Goal: Task Accomplishment & Management: Manage account settings

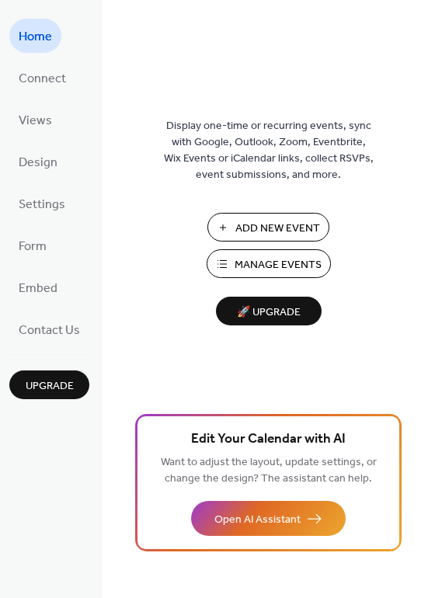
click at [247, 257] on span "Manage Events" at bounding box center [278, 265] width 87 height 16
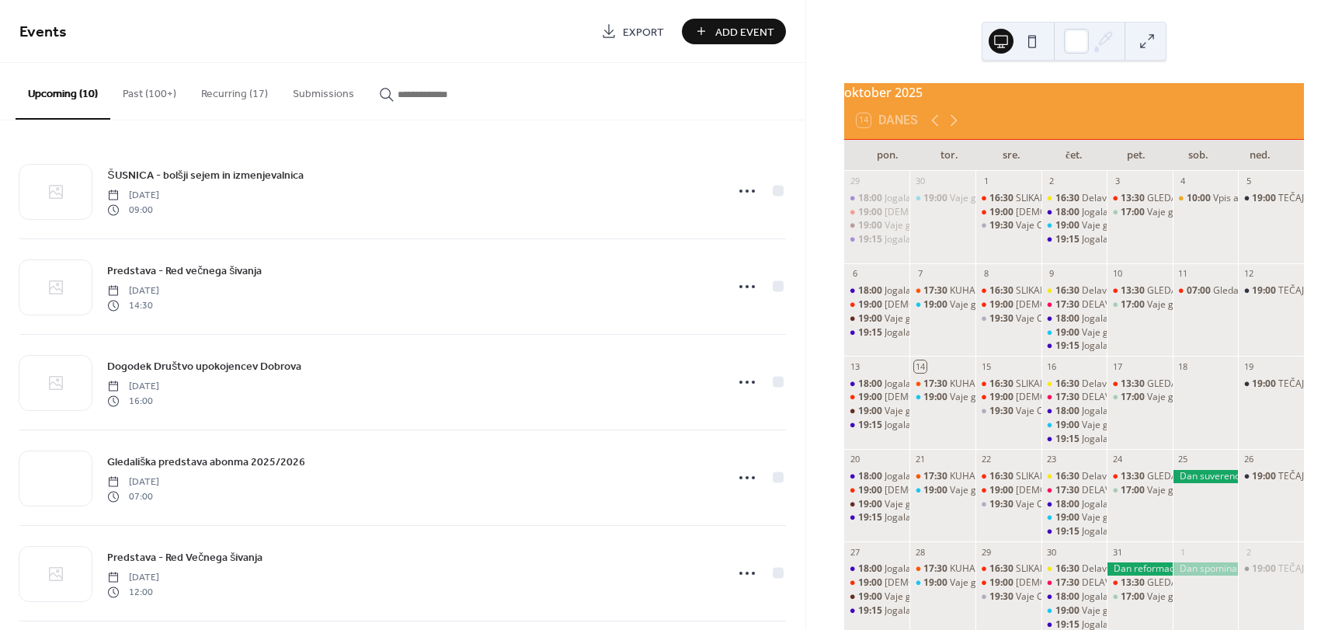
click at [158, 94] on button "Past (100+)" at bounding box center [149, 90] width 78 height 55
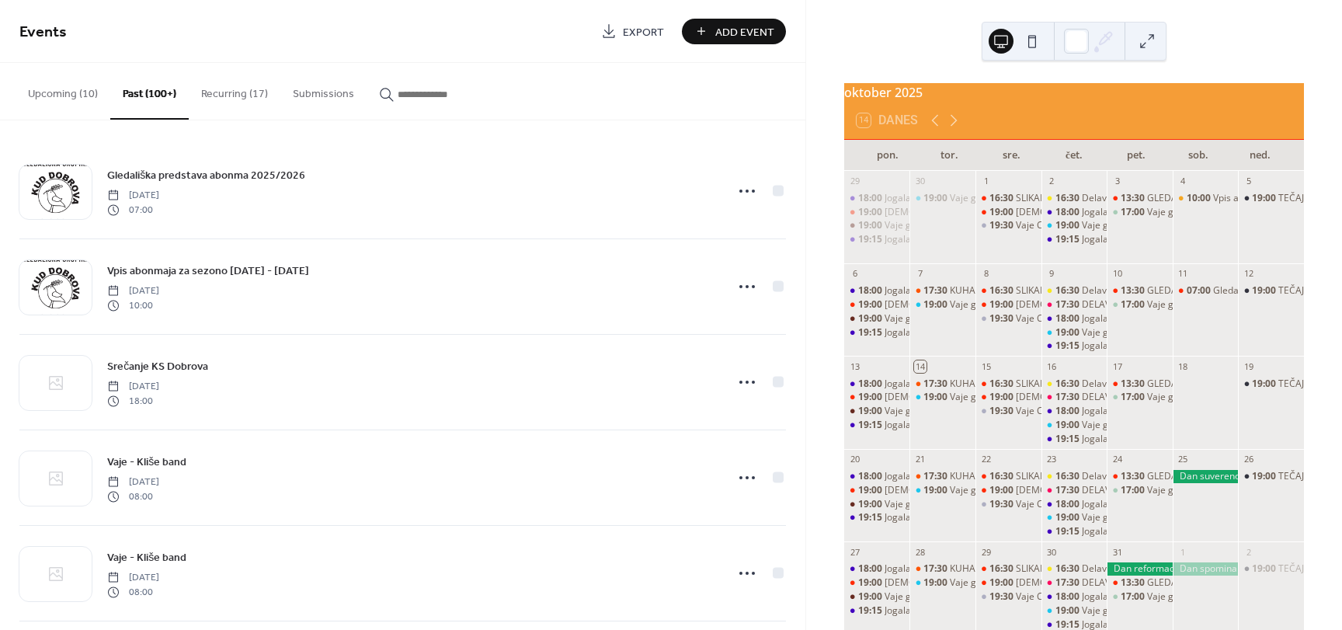
drag, startPoint x: 412, startPoint y: 84, endPoint x: 411, endPoint y: 92, distance: 7.9
click at [412, 84] on button "button" at bounding box center [435, 90] width 137 height 55
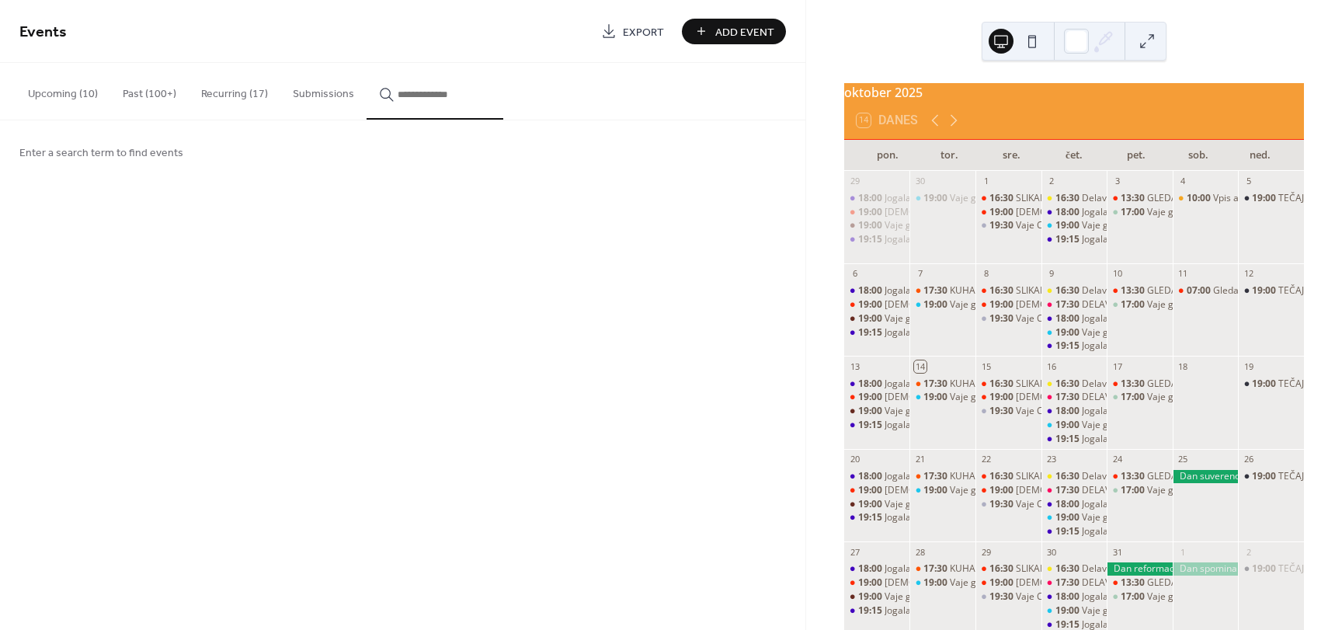
click at [158, 150] on span "Enter a search term to find events" at bounding box center [101, 153] width 164 height 16
click at [426, 106] on button "button" at bounding box center [435, 91] width 137 height 57
click at [380, 91] on icon "button" at bounding box center [387, 95] width 16 height 16
click at [398, 91] on input "button" at bounding box center [444, 94] width 93 height 16
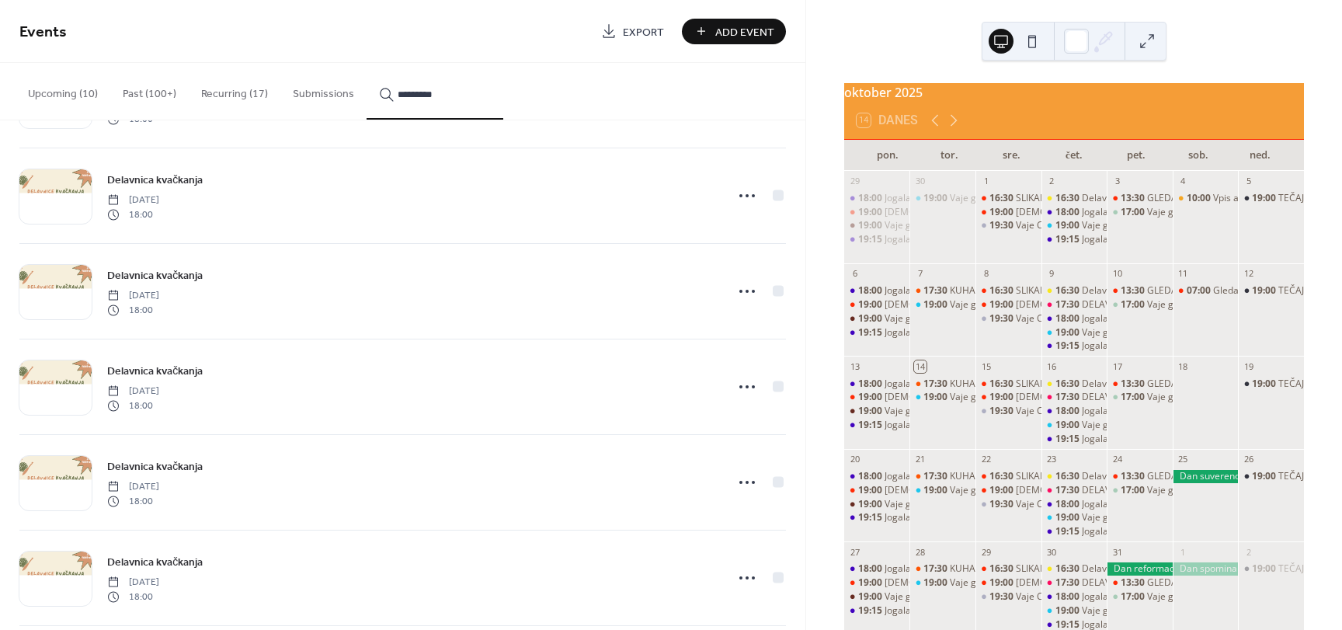
scroll to position [2307, 0]
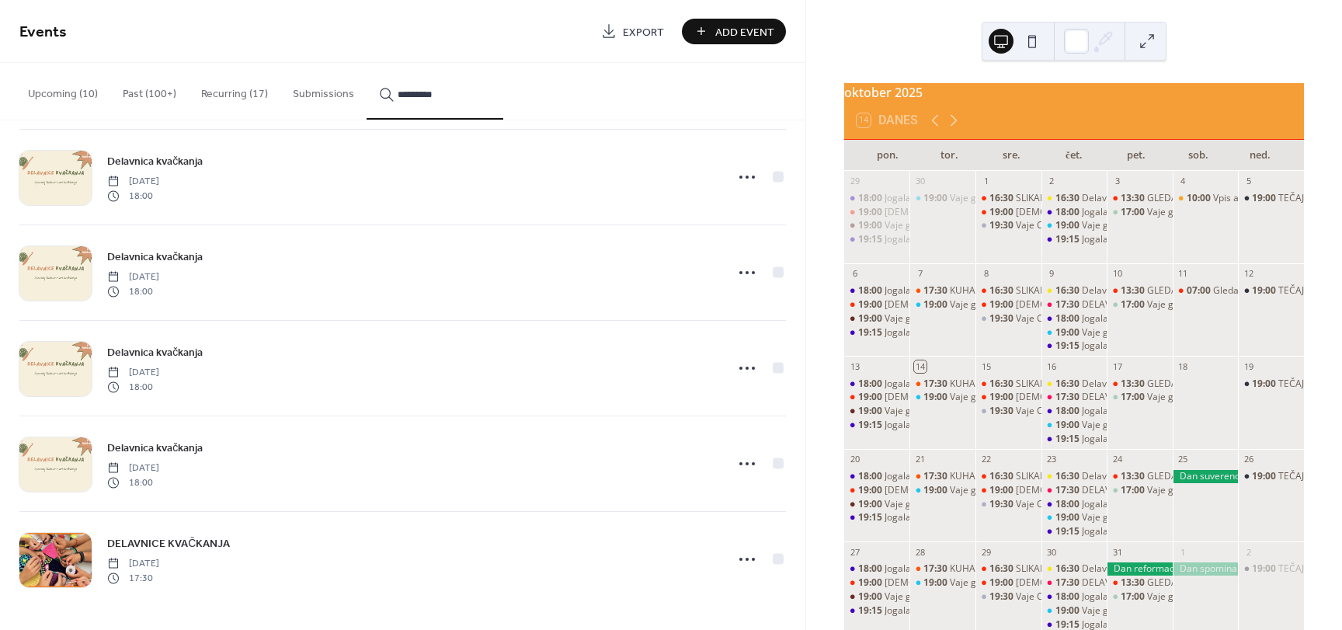
type input "*********"
click at [210, 537] on span "DELAVNICE KVAČKANJA" at bounding box center [168, 544] width 123 height 16
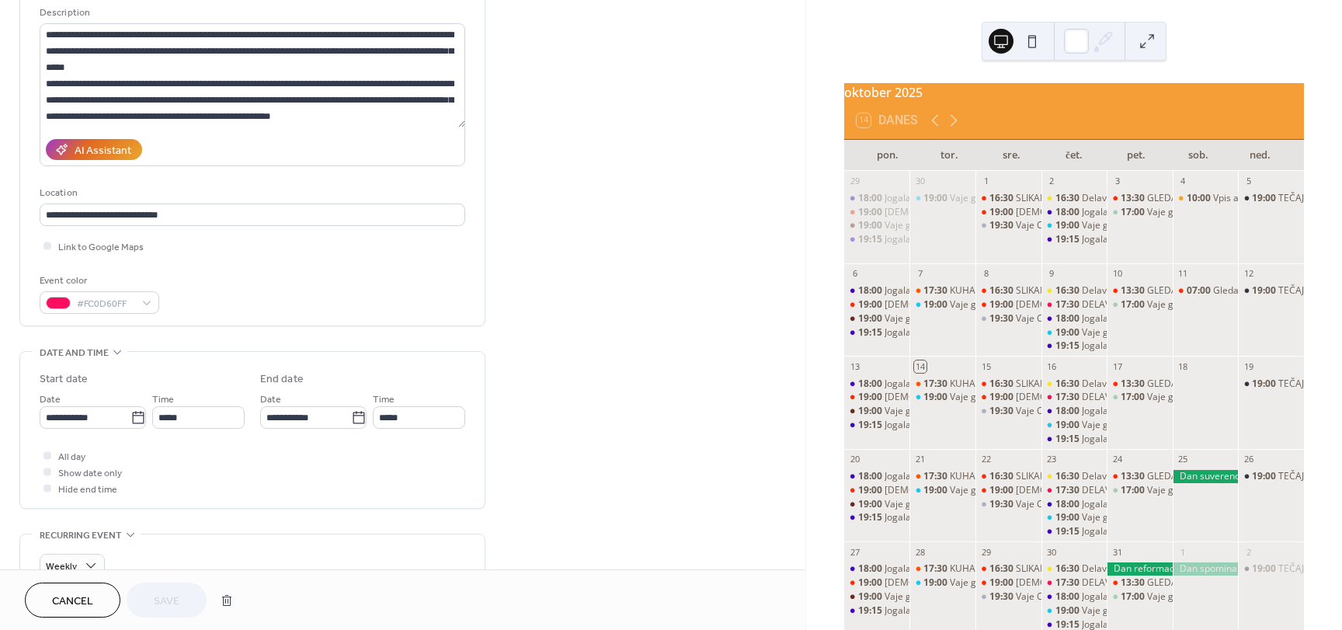
scroll to position [155, 0]
click at [137, 416] on icon at bounding box center [138, 417] width 16 height 16
click at [130, 416] on input "**********" at bounding box center [85, 416] width 91 height 23
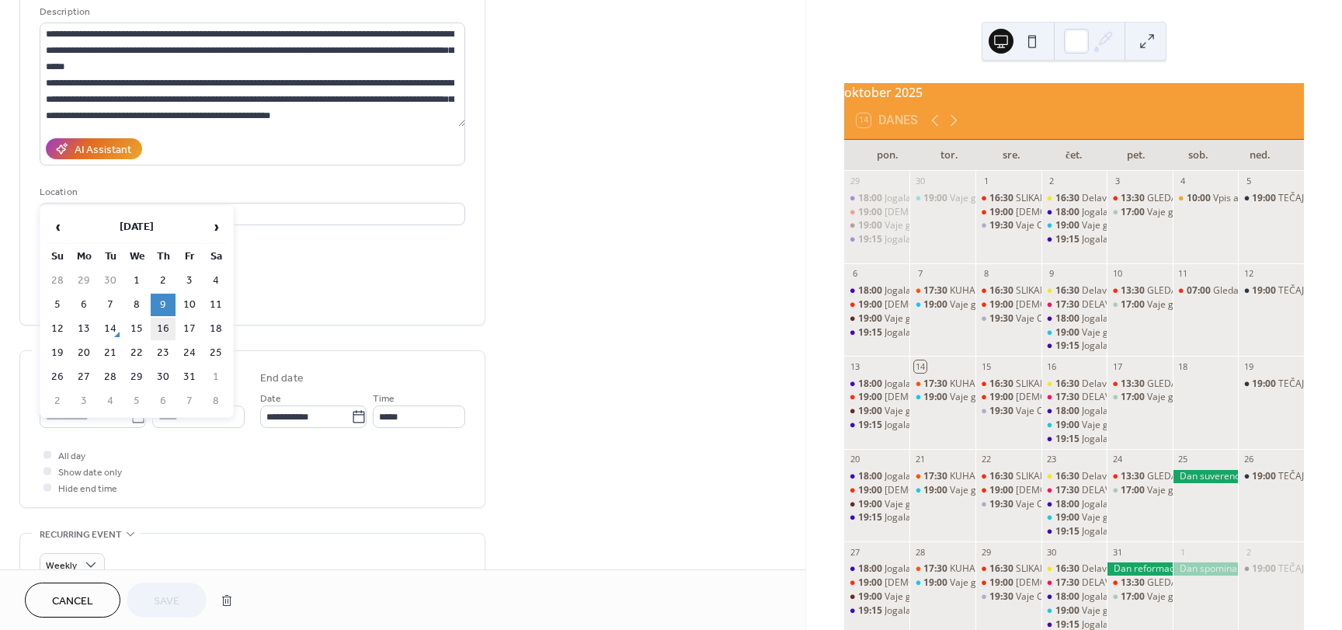
click at [163, 330] on td "16" at bounding box center [163, 329] width 25 height 23
type input "**********"
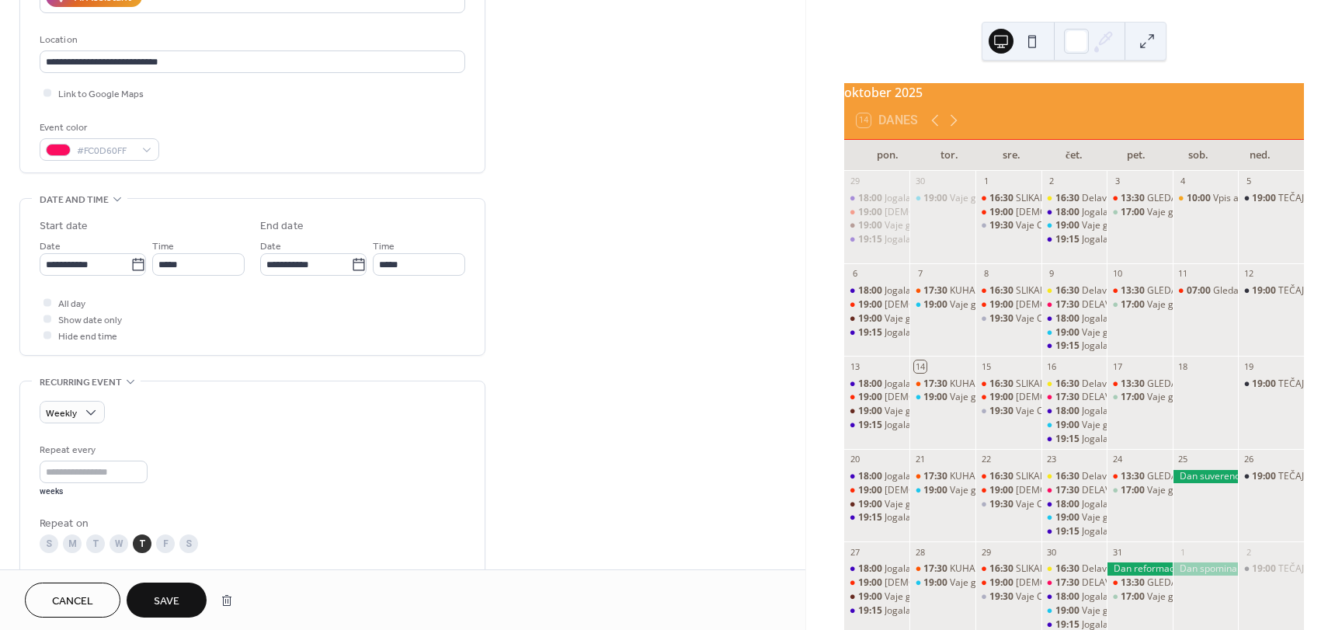
scroll to position [311, 0]
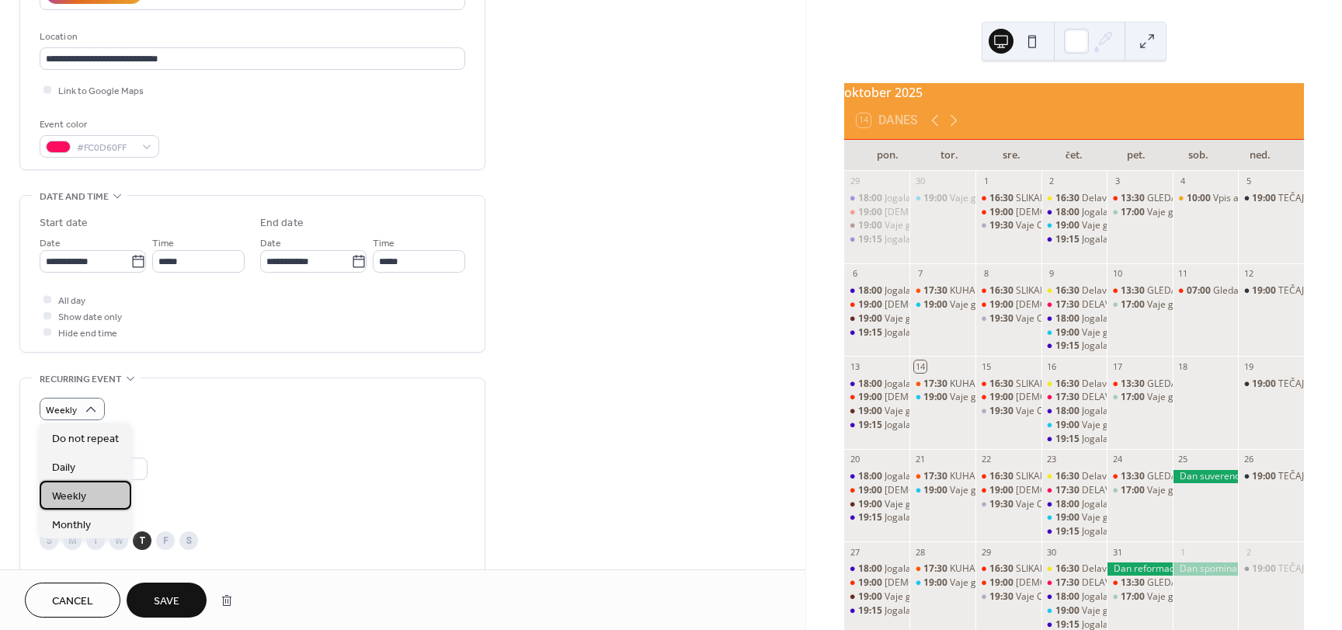
click at [92, 490] on div "Weekly" at bounding box center [86, 495] width 92 height 29
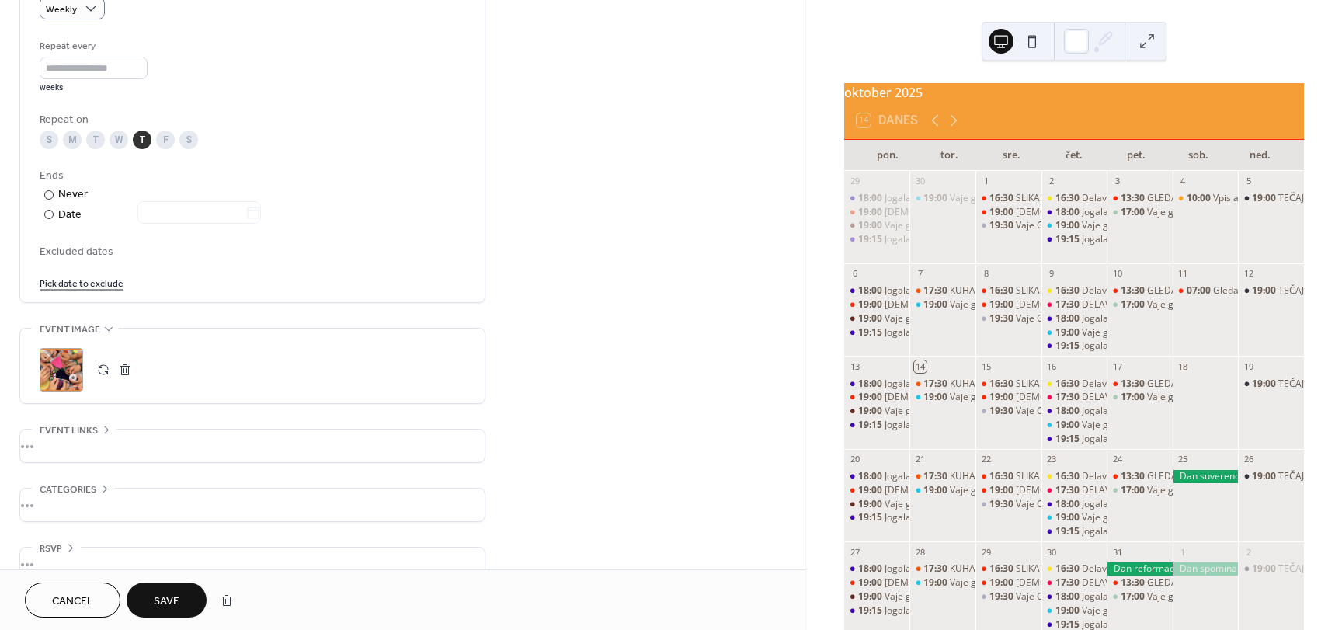
scroll to position [739, 0]
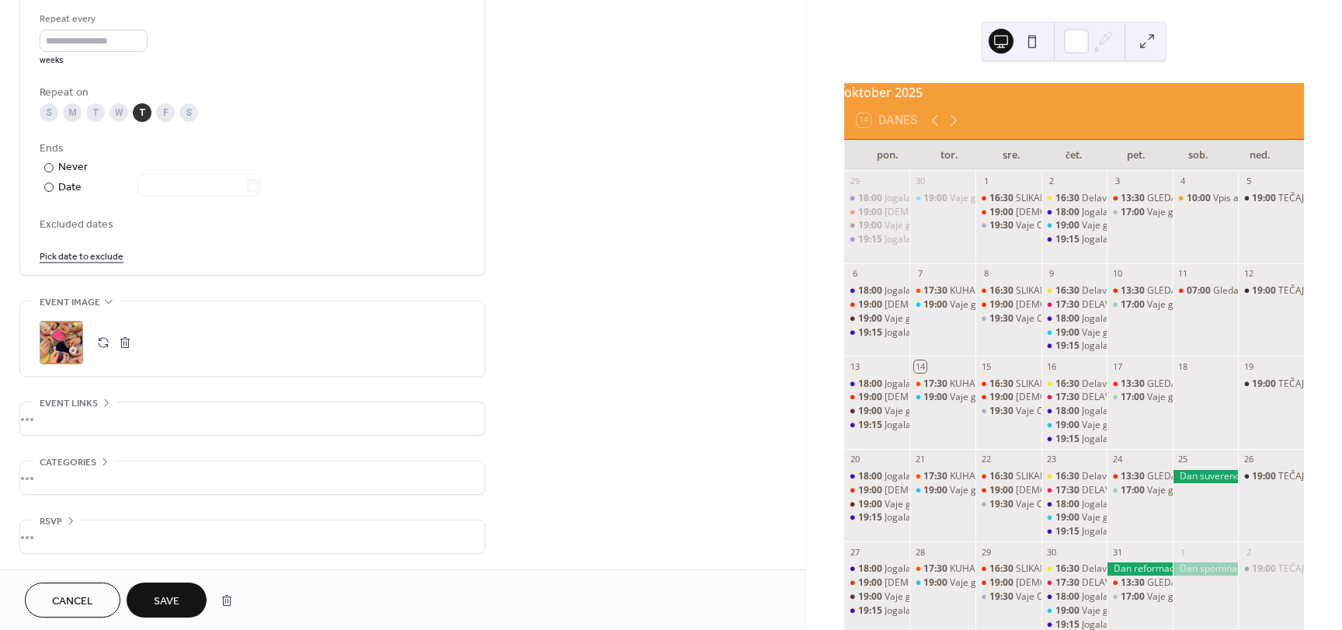
click at [178, 593] on span "Save" at bounding box center [167, 601] width 26 height 16
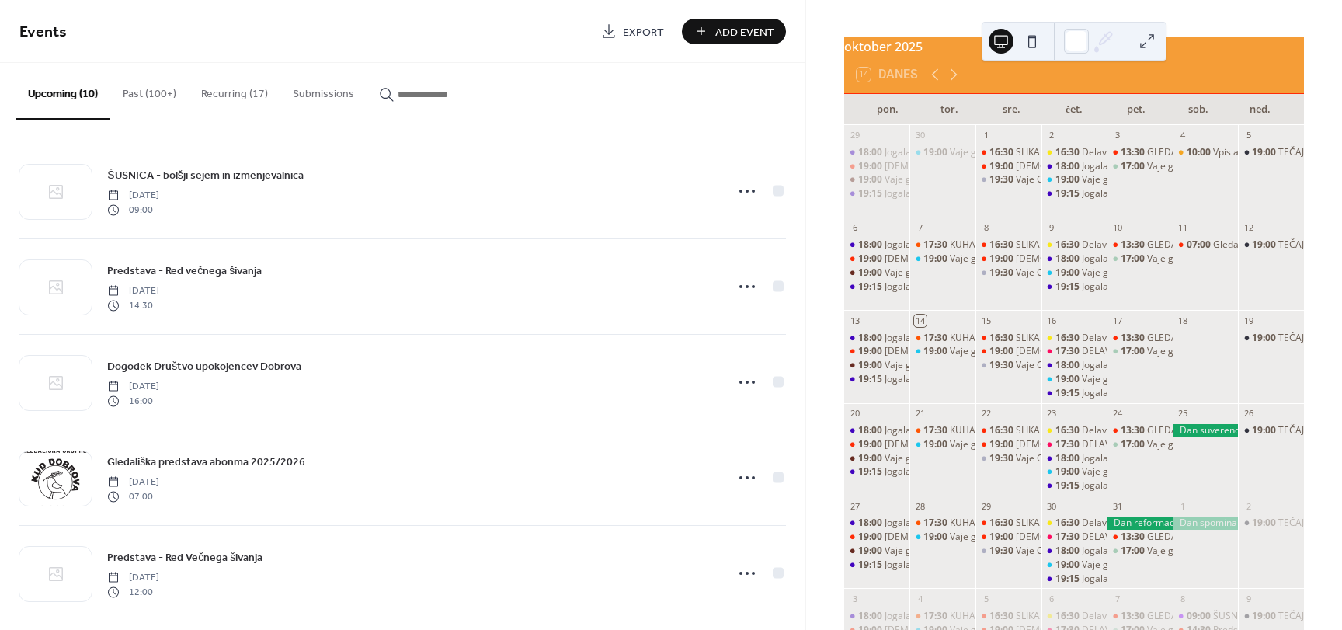
scroll to position [144, 0]
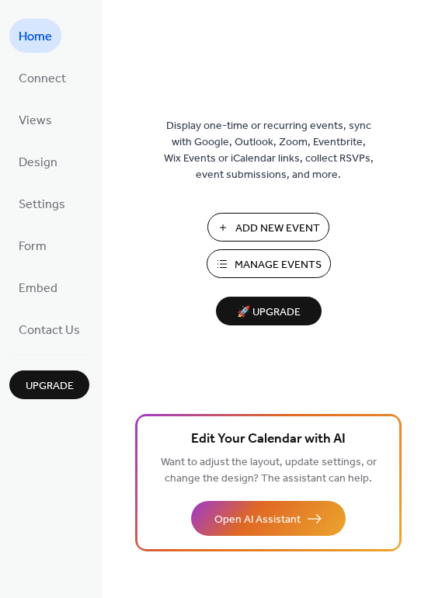
click at [263, 270] on span "Manage Events" at bounding box center [278, 265] width 87 height 16
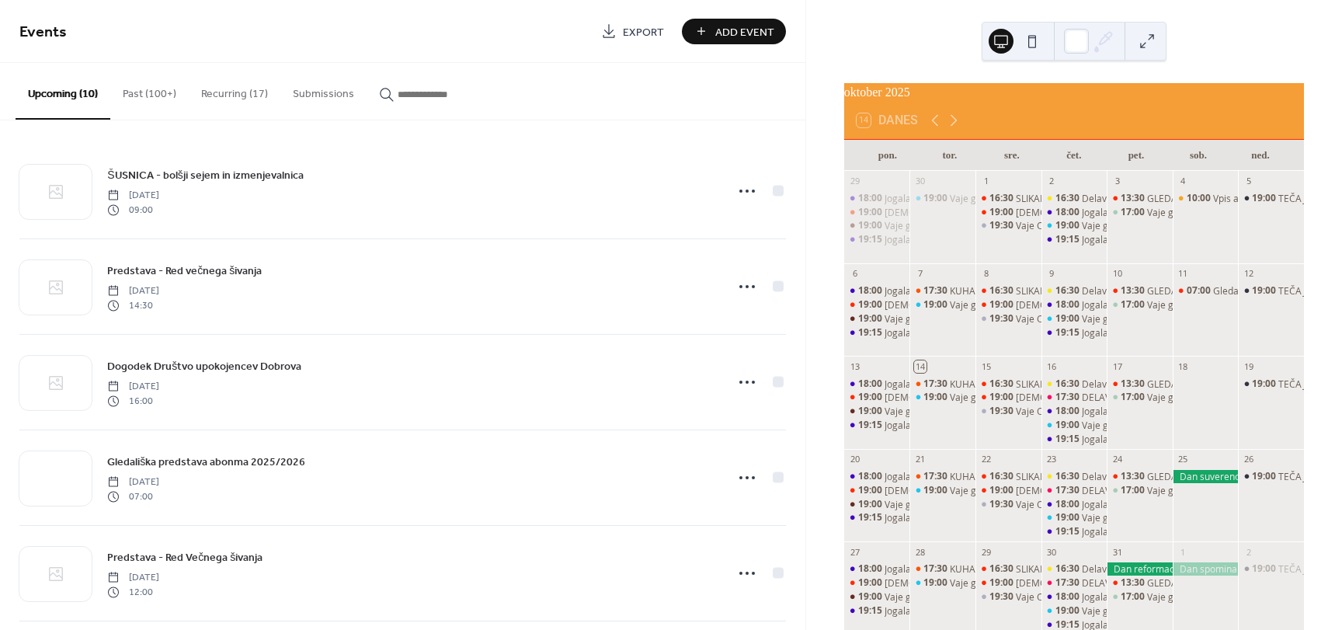
click at [379, 95] on icon "button" at bounding box center [387, 95] width 16 height 16
click at [398, 95] on input "button" at bounding box center [444, 94] width 93 height 16
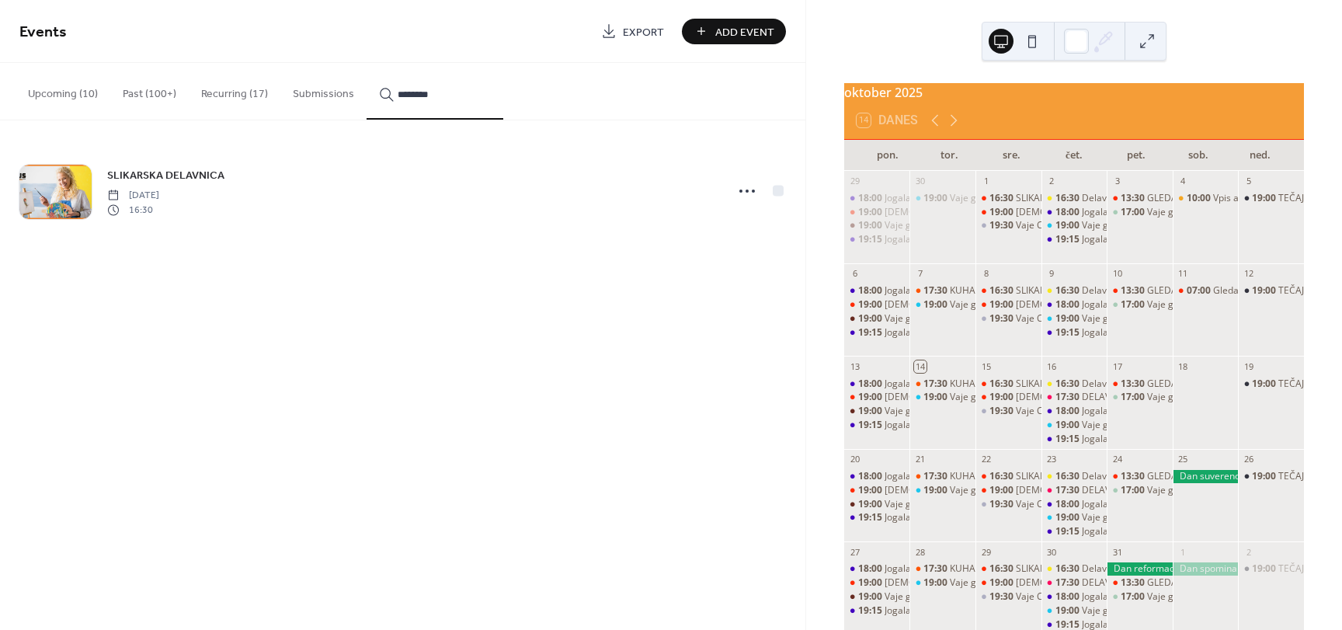
drag, startPoint x: 423, startPoint y: 96, endPoint x: 370, endPoint y: 90, distance: 53.1
click at [370, 90] on button "********" at bounding box center [435, 91] width 137 height 57
type input "*****"
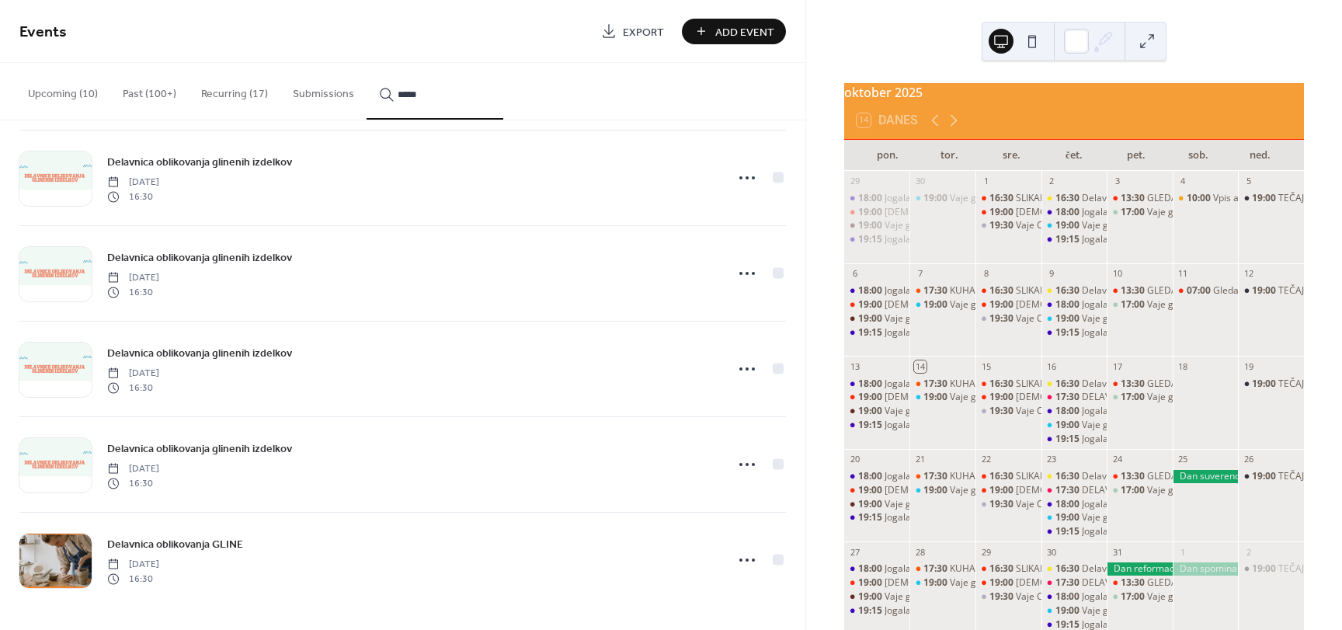
scroll to position [1925, 0]
click at [169, 537] on span "Delavnica oblikovanja GLINE" at bounding box center [175, 544] width 136 height 16
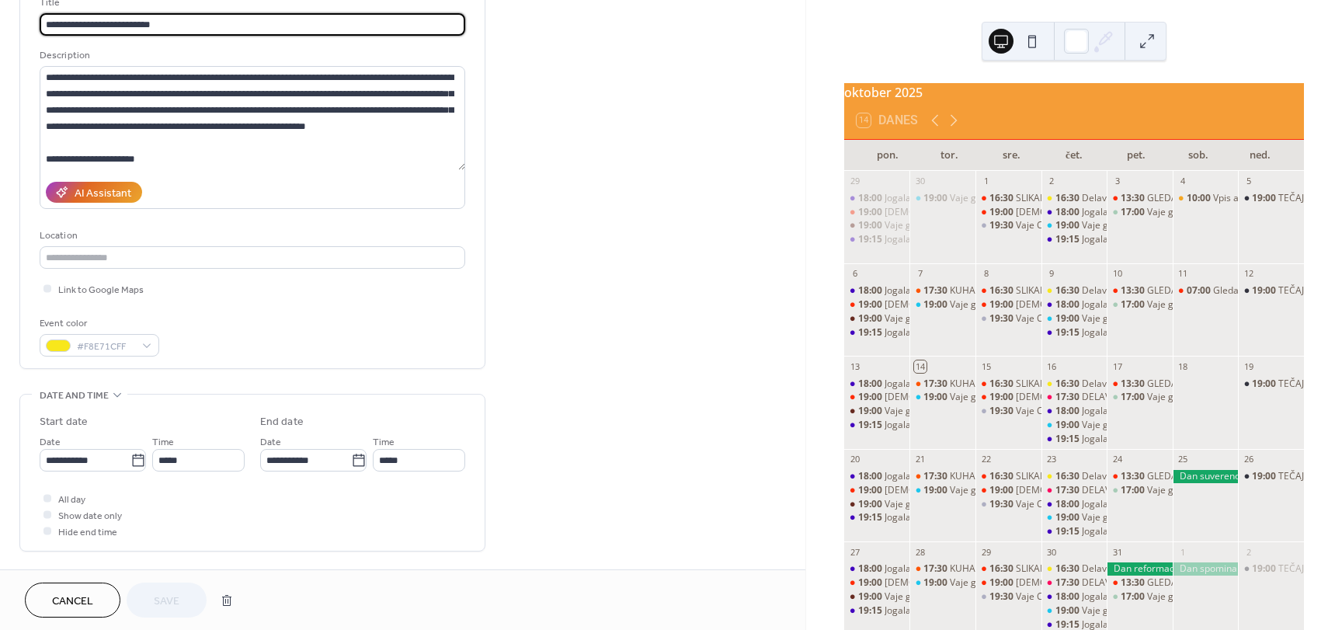
scroll to position [155, 0]
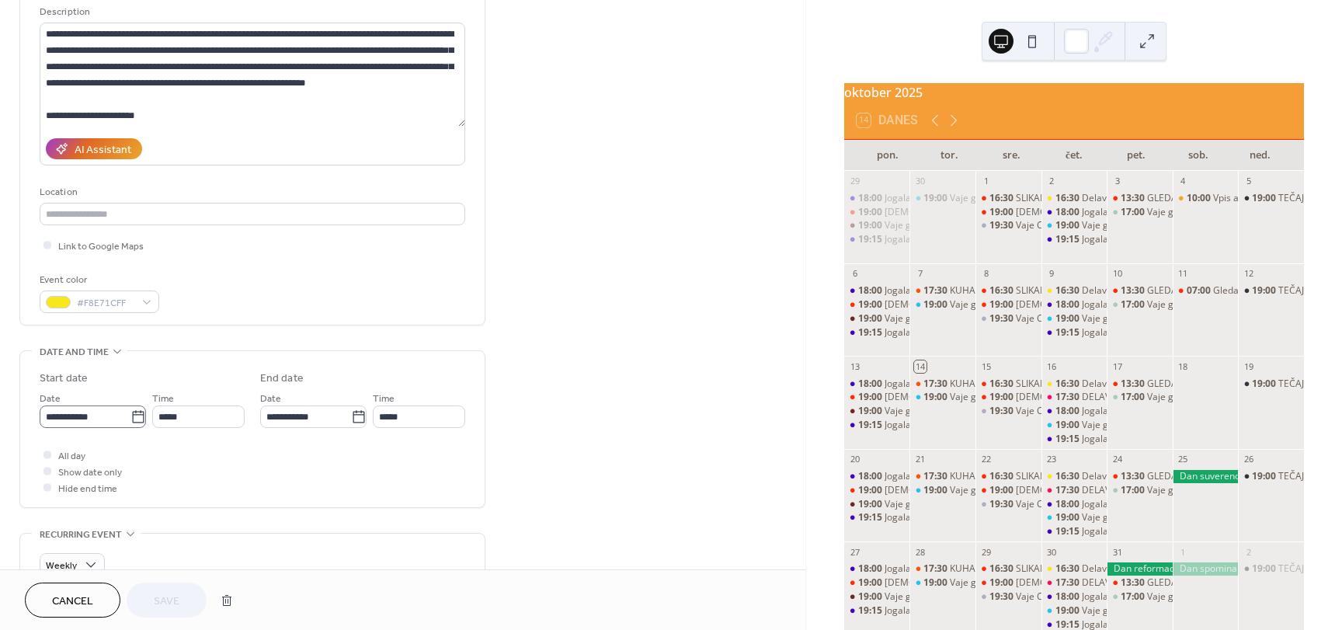
click at [134, 416] on icon at bounding box center [138, 417] width 16 height 16
click at [130, 416] on input "**********" at bounding box center [85, 416] width 91 height 23
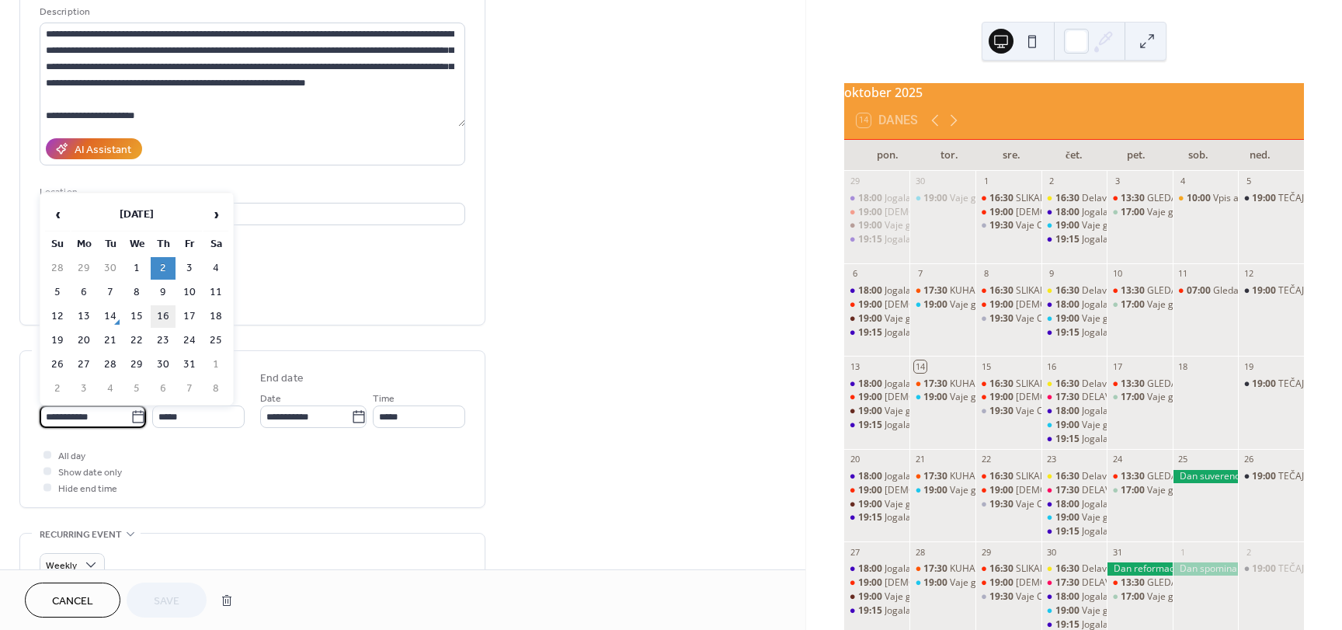
click at [162, 315] on td "16" at bounding box center [163, 316] width 25 height 23
type input "**********"
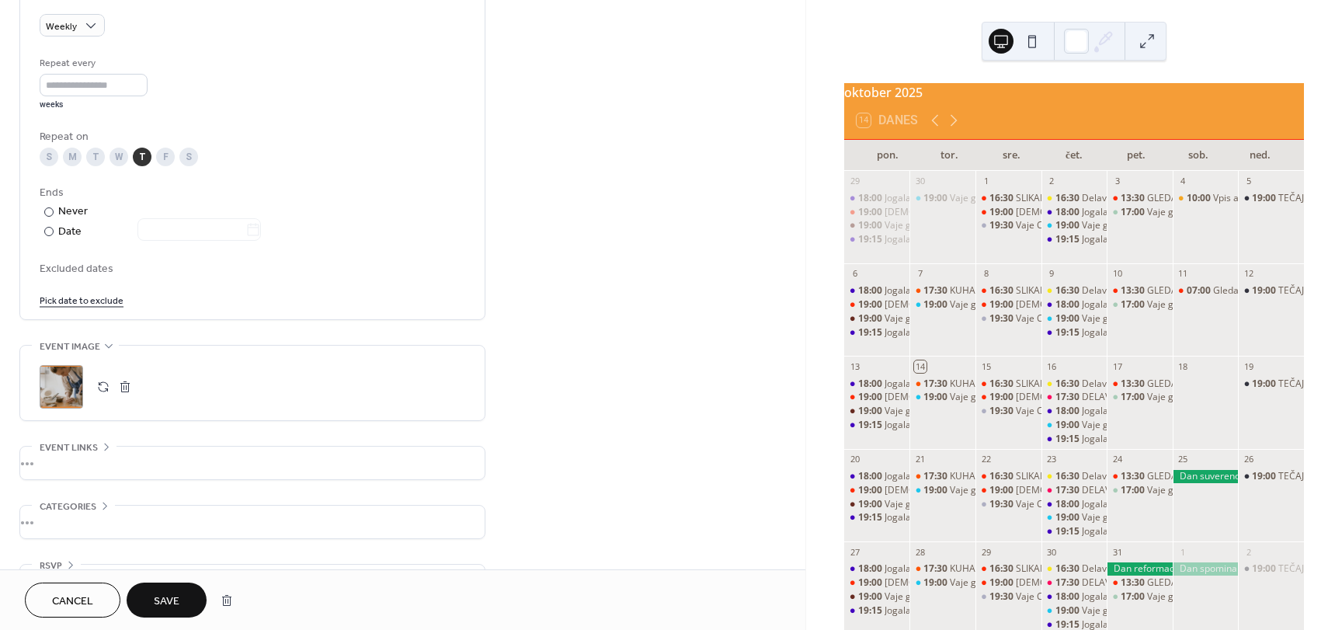
scroll to position [699, 0]
click at [171, 595] on span "Save" at bounding box center [167, 601] width 26 height 16
